Goal: Transaction & Acquisition: Purchase product/service

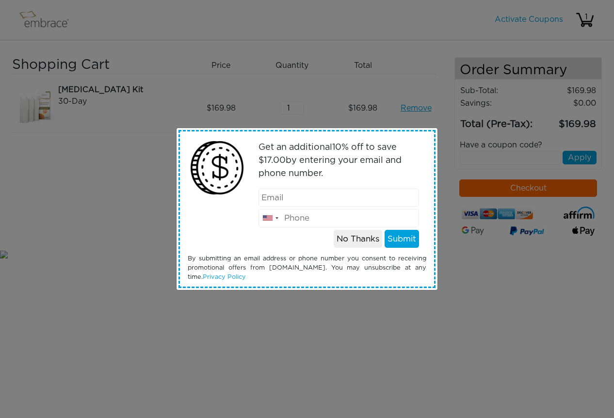
click at [351, 194] on input "email" at bounding box center [339, 198] width 161 height 18
type input "[EMAIL_ADDRESS][DOMAIN_NAME]"
type input "3212772537"
click at [404, 239] on button "Submit" at bounding box center [402, 239] width 34 height 18
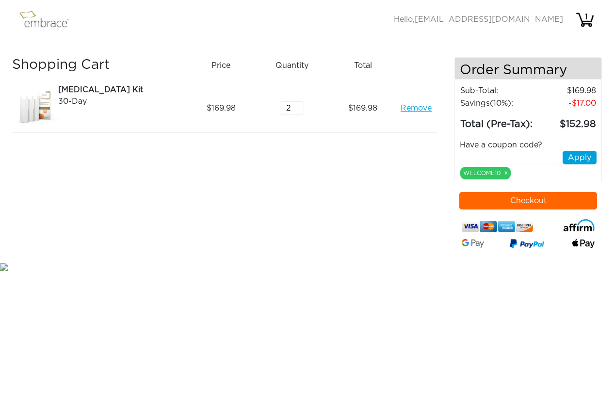
type input "2"
click at [299, 104] on input "2" at bounding box center [292, 108] width 24 height 14
click at [356, 121] on div "169.98" at bounding box center [366, 108] width 71 height 49
click at [396, 124] on div "169.98" at bounding box center [366, 108] width 71 height 49
click at [311, 189] on div "Shopping Cart Price Quantity Qty Total Arm Lift Kit 30-Day Remove 169.98 2 169.…" at bounding box center [233, 159] width 442 height 204
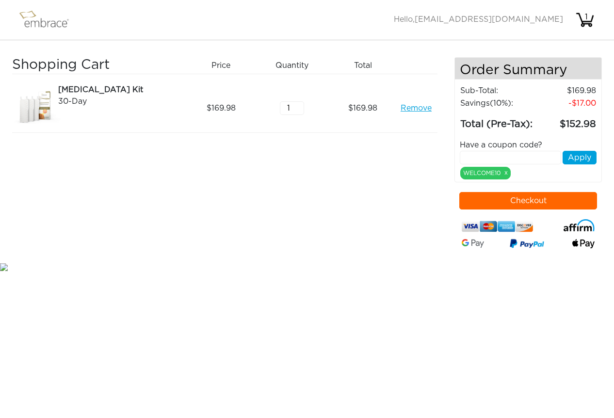
click at [292, 111] on input "1" at bounding box center [292, 108] width 24 height 14
type input "2"
click at [297, 105] on input "2" at bounding box center [292, 108] width 24 height 14
click at [353, 210] on div "Shopping Cart Price Quantity Qty Total Arm Lift Kit 30-Day Remove 169.98 2 339.…" at bounding box center [233, 159] width 442 height 204
click at [81, 95] on div "[MEDICAL_DATA] Kit" at bounding box center [120, 90] width 124 height 12
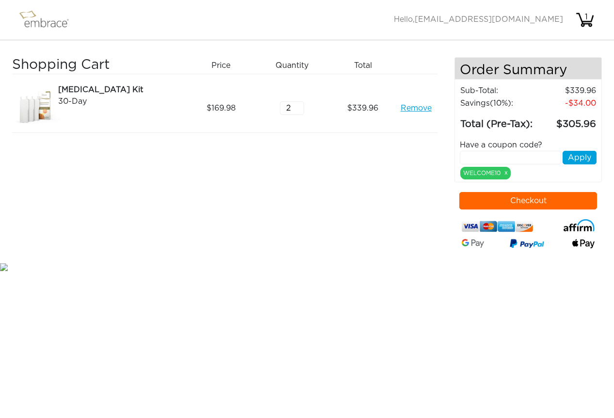
click at [63, 94] on div "[MEDICAL_DATA] Kit" at bounding box center [120, 90] width 124 height 12
click at [38, 110] on img at bounding box center [36, 108] width 49 height 49
click at [105, 90] on div "[MEDICAL_DATA] Kit" at bounding box center [120, 90] width 124 height 12
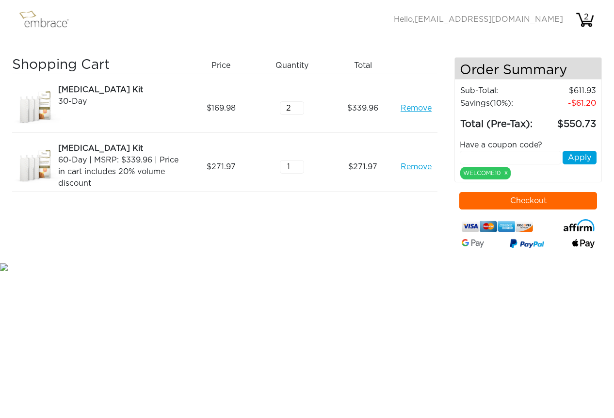
click at [500, 160] on input "text" at bounding box center [510, 158] width 101 height 14
type input "DOUBLETHEFUN"
click at [573, 157] on button "Apply" at bounding box center [580, 158] width 34 height 14
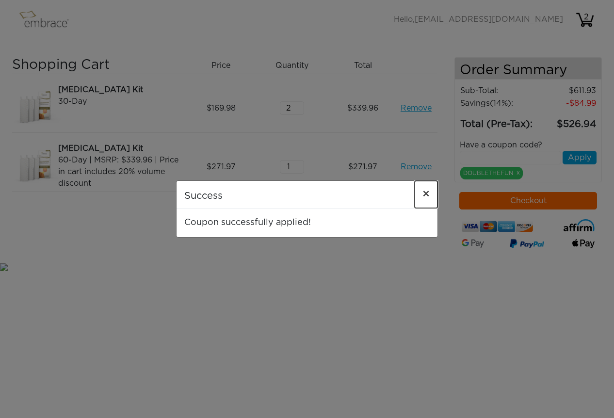
click at [424, 192] on span "×" at bounding box center [426, 195] width 7 height 12
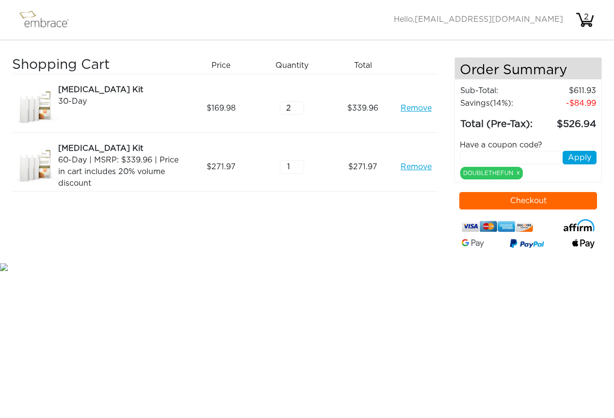
click at [416, 163] on link "Remove" at bounding box center [416, 167] width 31 height 12
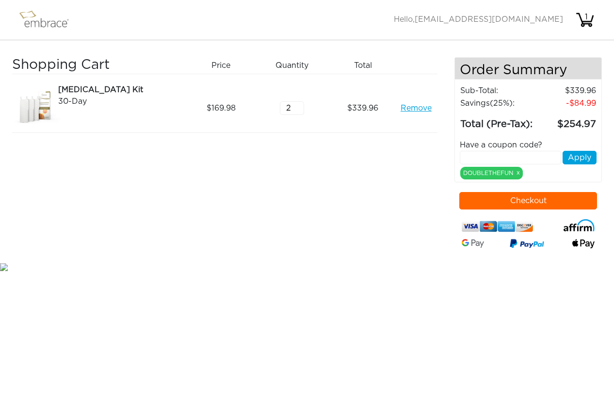
click at [59, 28] on img at bounding box center [48, 20] width 63 height 24
click at [61, 24] on img at bounding box center [48, 20] width 63 height 24
click at [51, 97] on div "Arm Lift Kit 30-Day Remove" at bounding box center [119, 108] width 142 height 49
click at [66, 96] on div "30-Day" at bounding box center [120, 102] width 124 height 12
click at [514, 157] on input "text" at bounding box center [510, 158] width 101 height 14
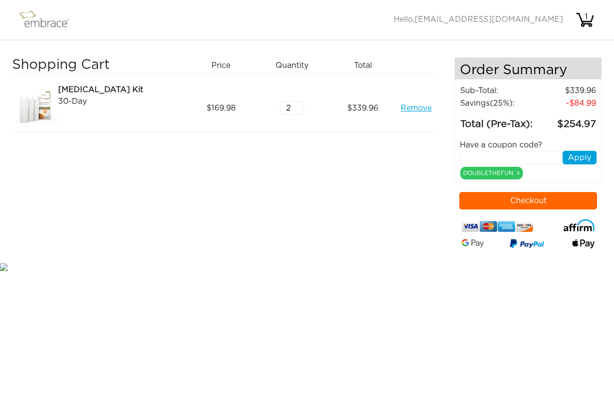
click at [64, 41] on div "Shopping Cart Price Quantity Qty Total Arm Lift Kit 30-Day Remove 169.98 2 339.…" at bounding box center [307, 150] width 614 height 221
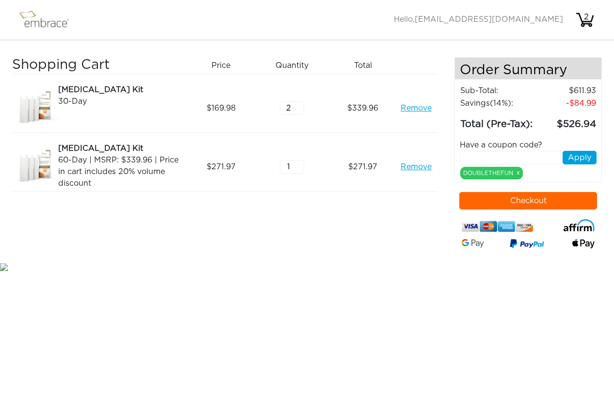
click at [417, 110] on link "Remove" at bounding box center [416, 108] width 31 height 12
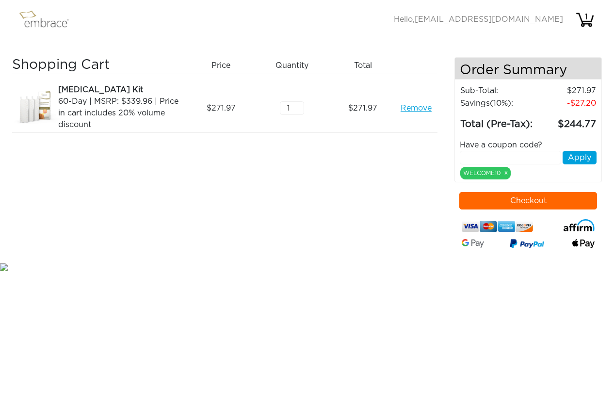
click at [537, 202] on button "Checkout" at bounding box center [528, 200] width 138 height 17
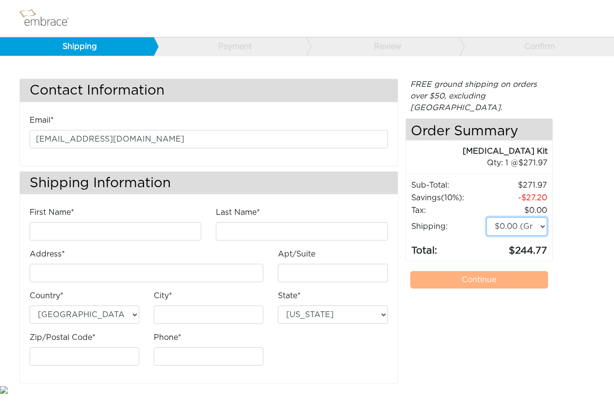
click at [542, 217] on select "$0.00 (Ground) $15.00 (Express Saver) $20.00 (Two Day) $30.00 (Overnight)" at bounding box center [517, 226] width 61 height 18
click at [89, 229] on input "First Name*" at bounding box center [116, 231] width 172 height 18
type input "[PERSON_NAME]"
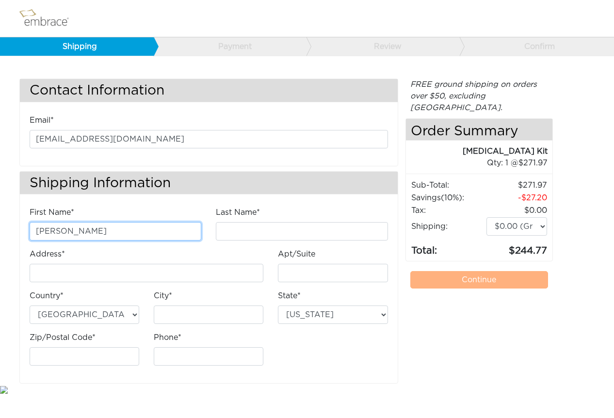
type input "[PERSON_NAME]"
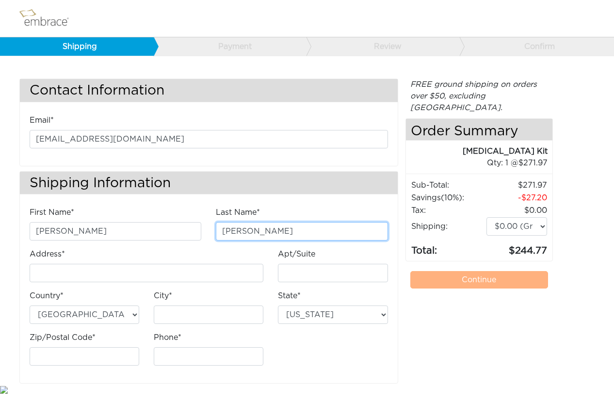
type input "[STREET_ADDRESS]"
type input "Umatilla"
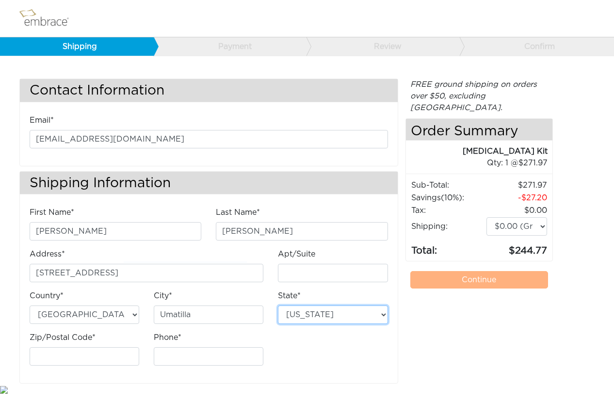
select select "FL"
type input "32784"
type input "3212772537"
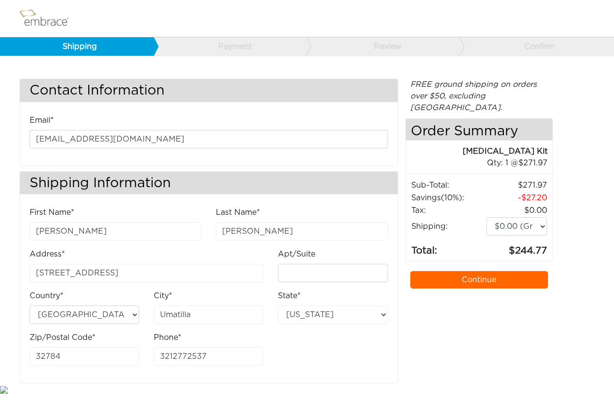
click at [496, 271] on link "Continue" at bounding box center [479, 279] width 138 height 17
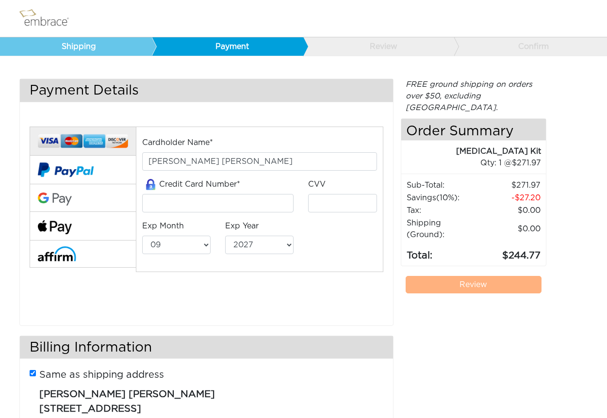
select select "9"
select select "2027"
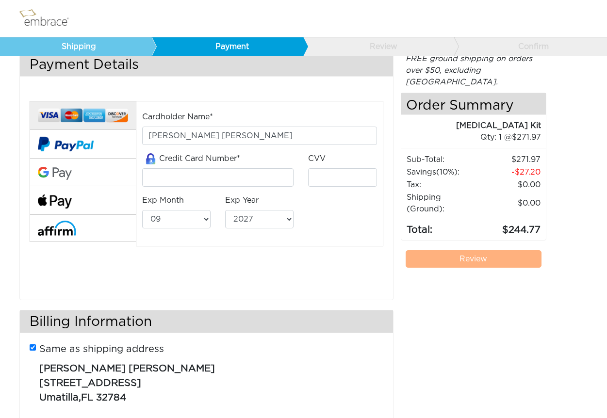
scroll to position [14, 0]
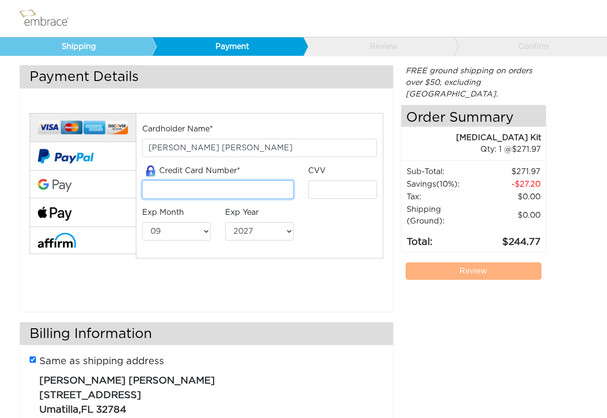
click at [218, 197] on input "tel" at bounding box center [218, 189] width 152 height 18
type input "5122302971482585"
type input "251"
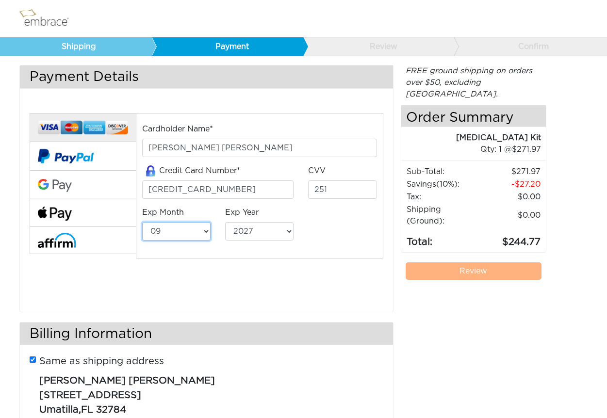
select select "8"
select select "2030"
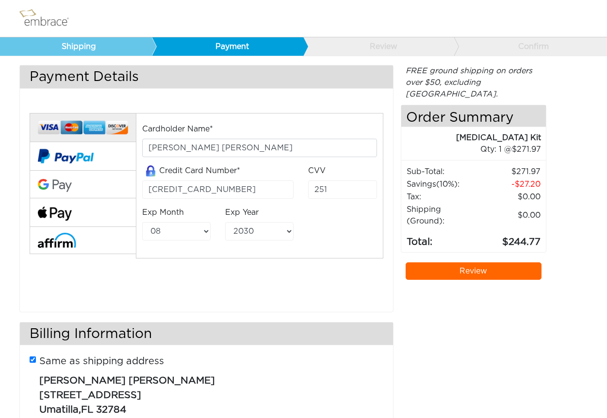
click at [507, 262] on link "Review" at bounding box center [474, 270] width 136 height 17
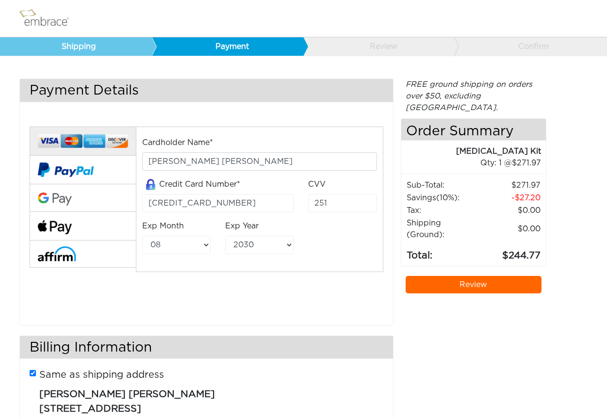
click at [478, 276] on link "Review" at bounding box center [474, 284] width 136 height 17
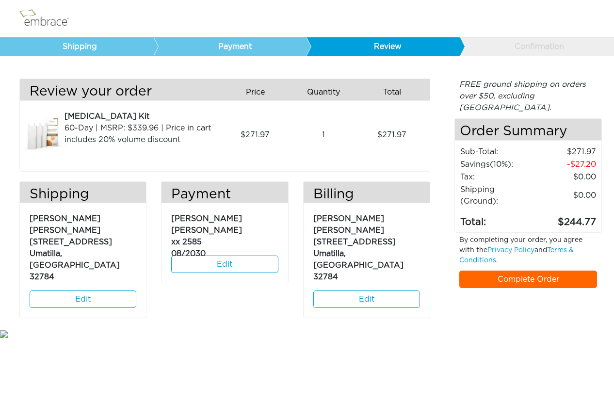
click at [528, 271] on link "Complete Order" at bounding box center [528, 279] width 138 height 17
